Goal: Task Accomplishment & Management: Use online tool/utility

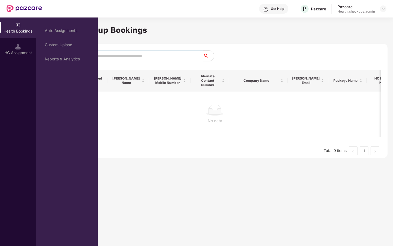
click at [23, 53] on div "HC Assignment" at bounding box center [18, 52] width 36 height 5
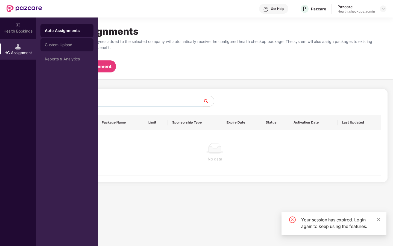
click at [64, 42] on div "Custom Upload" at bounding box center [66, 44] width 53 height 13
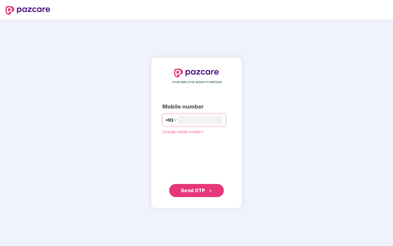
type input "**********"
click at [201, 192] on span "Send OTP" at bounding box center [193, 190] width 24 height 6
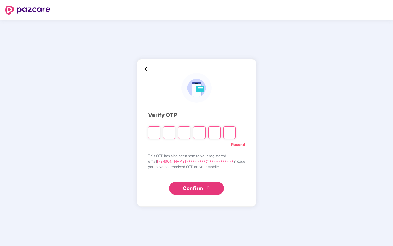
paste input "*"
type input "*"
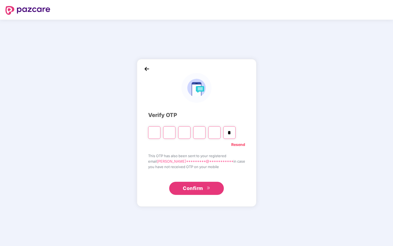
type input "*"
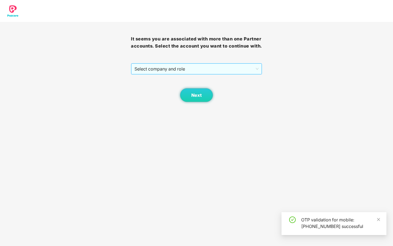
click at [182, 72] on span "Select company and role" at bounding box center [196, 69] width 124 height 10
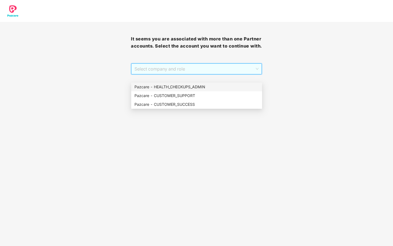
click at [178, 85] on div "Pazcare - HEALTH_CHECKUPS_ADMIN" at bounding box center [196, 87] width 124 height 6
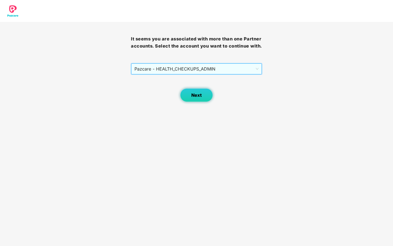
click at [195, 98] on span "Next" at bounding box center [196, 95] width 10 height 5
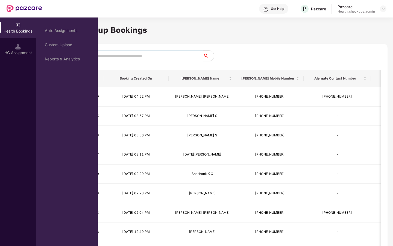
click at [18, 48] on img at bounding box center [17, 46] width 5 height 5
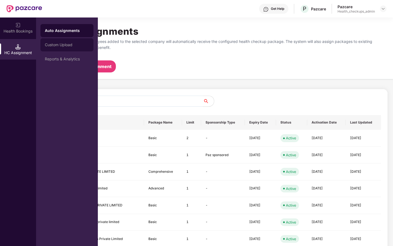
click at [48, 46] on div "Custom Upload" at bounding box center [67, 45] width 44 height 4
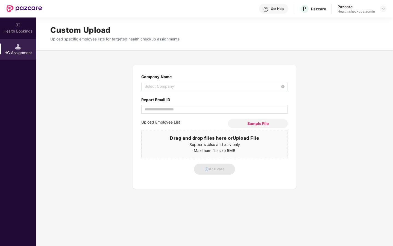
click at [153, 86] on span "Select Company" at bounding box center [214, 86] width 140 height 9
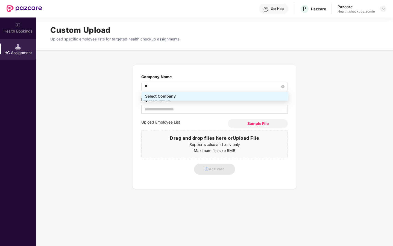
type input "***"
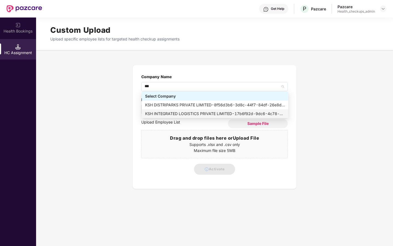
click at [161, 111] on div "KSH INTEGRATED LOGISTICS PRIVATE LIMITED - 17b6f92d-9dc6-4c78-b3b7-c223af7027c3" at bounding box center [215, 114] width 140 height 6
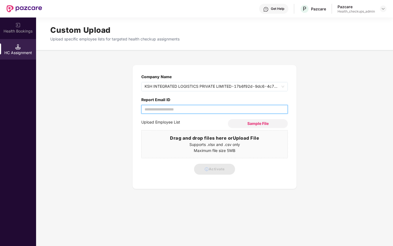
click at [154, 110] on input "Report Email ID" at bounding box center [214, 109] width 146 height 9
type input "**********"
click at [250, 123] on span "Sample File" at bounding box center [257, 123] width 21 height 5
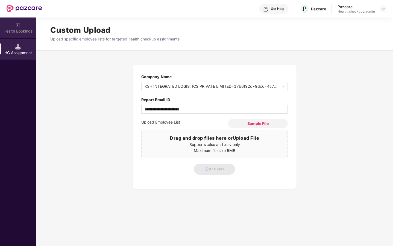
click at [23, 24] on div "Health Bookings" at bounding box center [18, 27] width 36 height 20
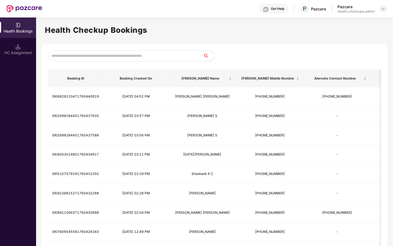
click at [382, 8] on img at bounding box center [383, 9] width 4 height 4
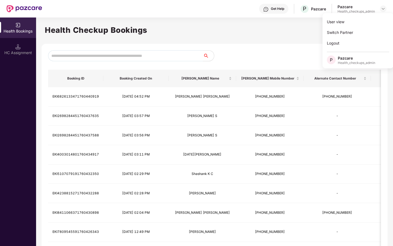
click at [306, 34] on h1 "Health Checkup Bookings" at bounding box center [214, 30] width 339 height 12
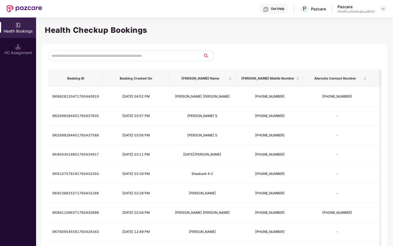
click at [163, 53] on input "text" at bounding box center [125, 55] width 155 height 11
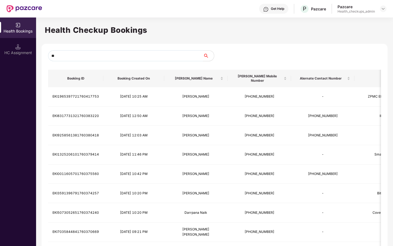
type input "*"
